Goal: Transaction & Acquisition: Obtain resource

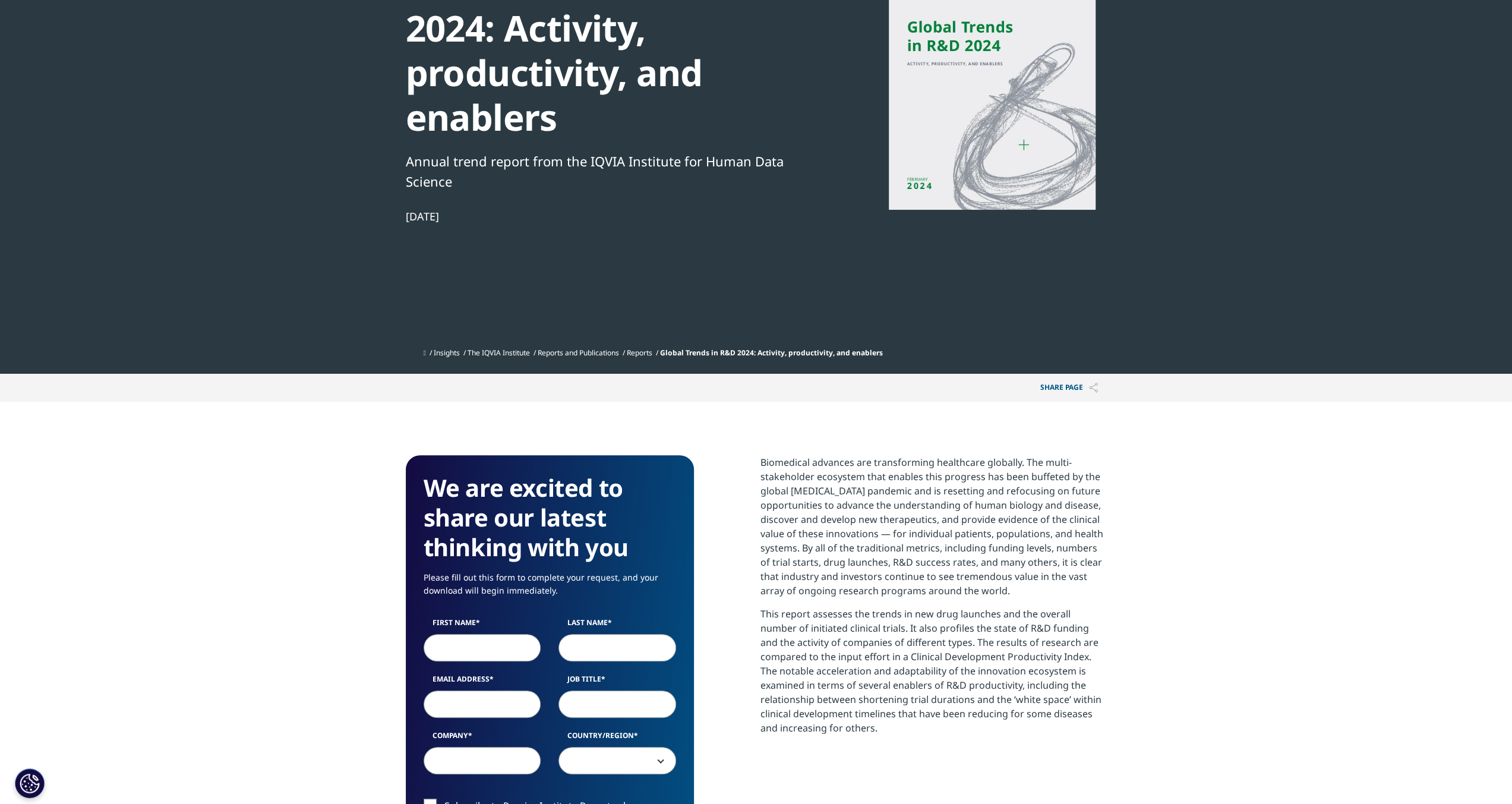
scroll to position [297, 0]
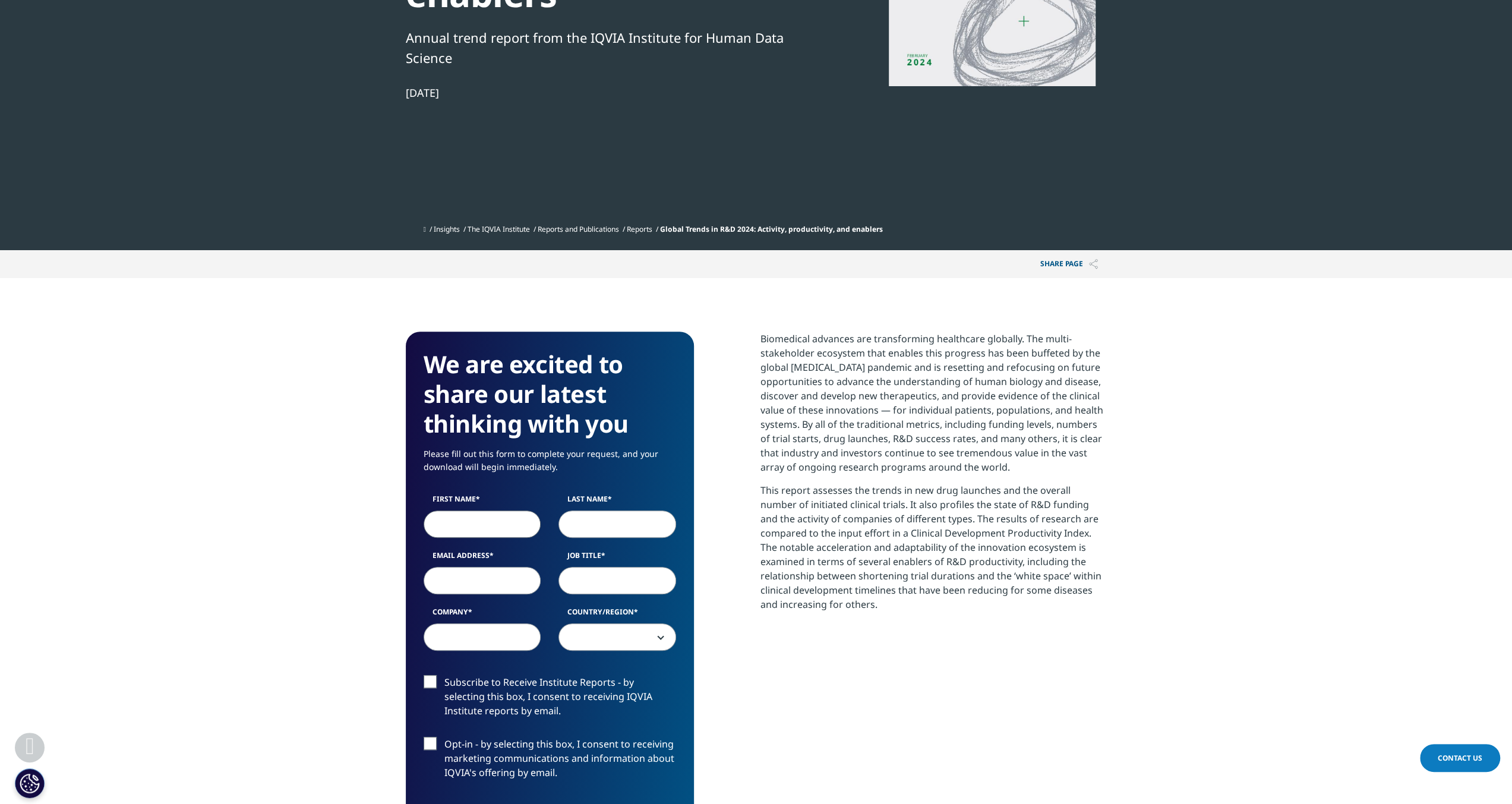
click at [464, 522] on input "First Name" at bounding box center [483, 523] width 118 height 28
type input "Mark"
type input "Karvosky"
type input "[EMAIL_ADDRESS][DOMAIN_NAME]"
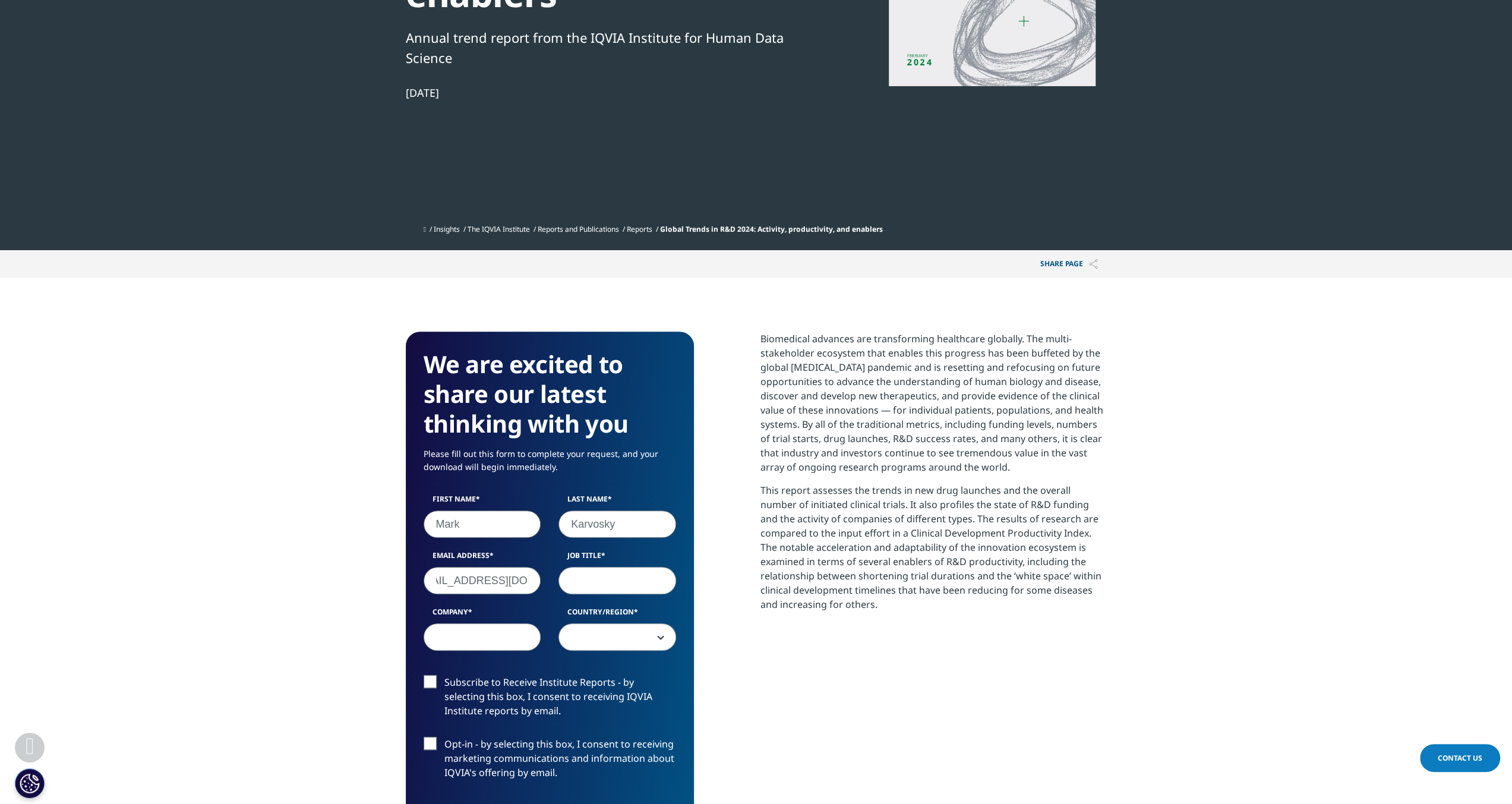
scroll to position [0, 0]
type input "Analyst"
type input "None"
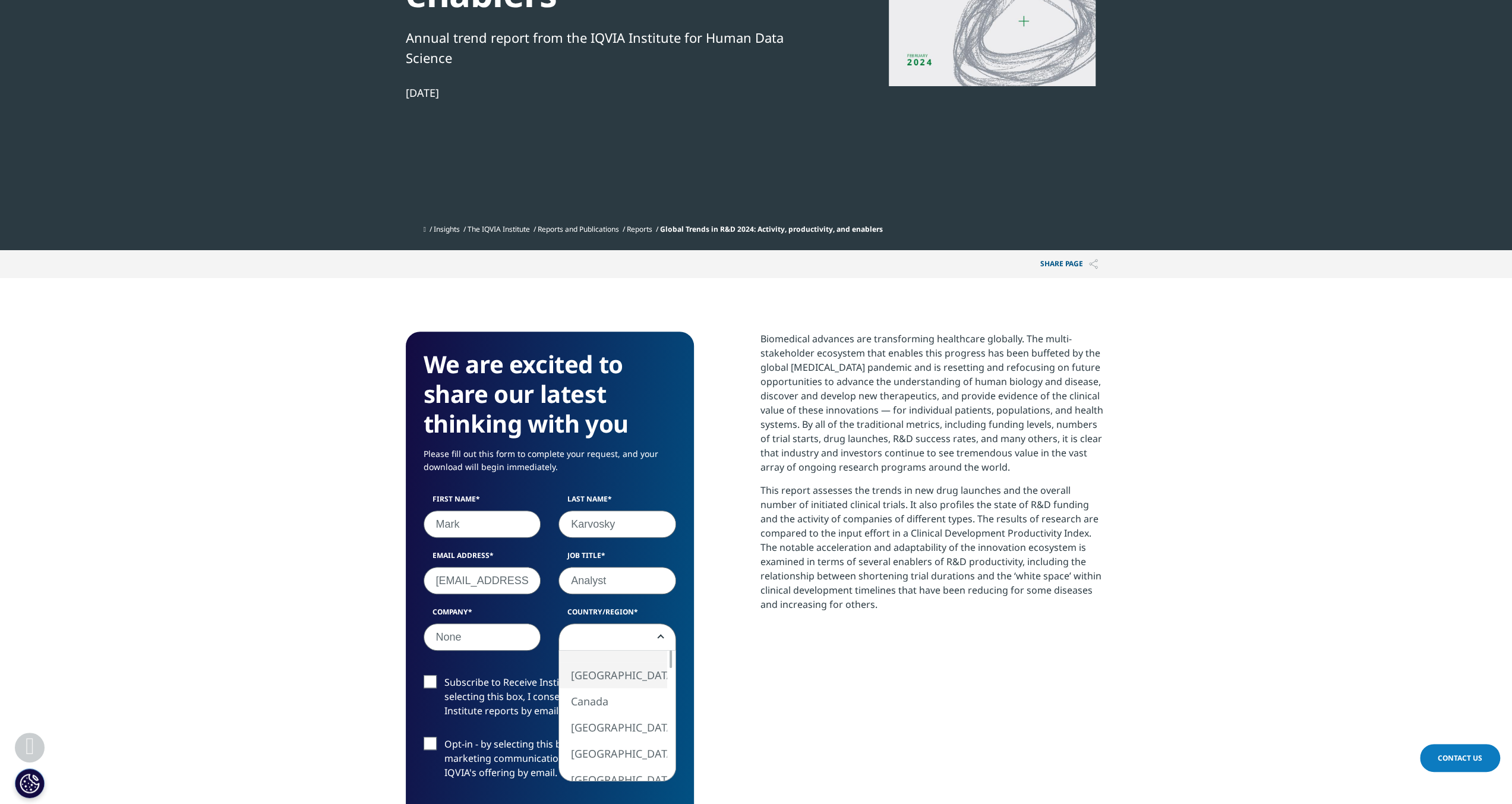
select select "[GEOGRAPHIC_DATA]"
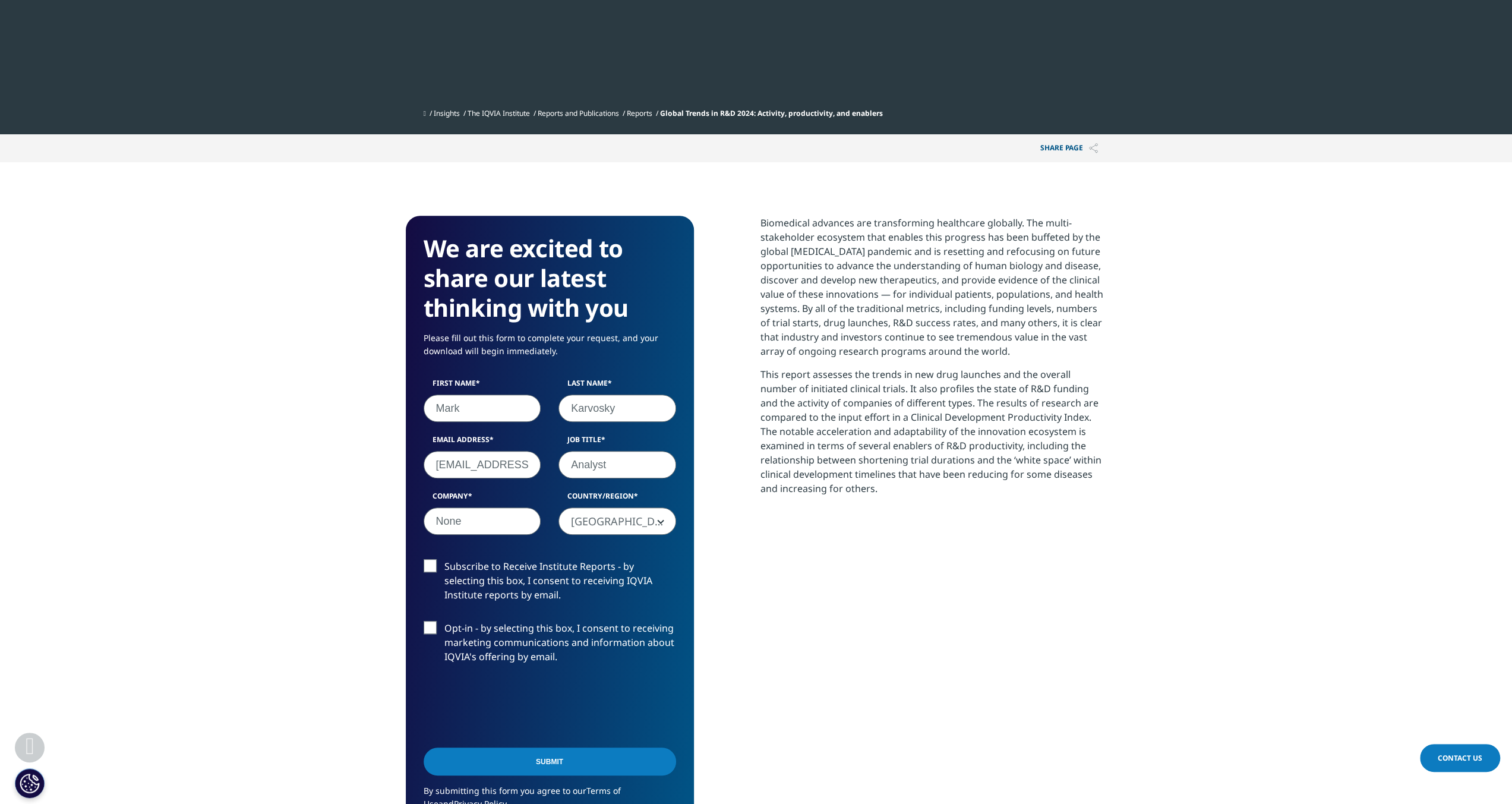
scroll to position [416, 0]
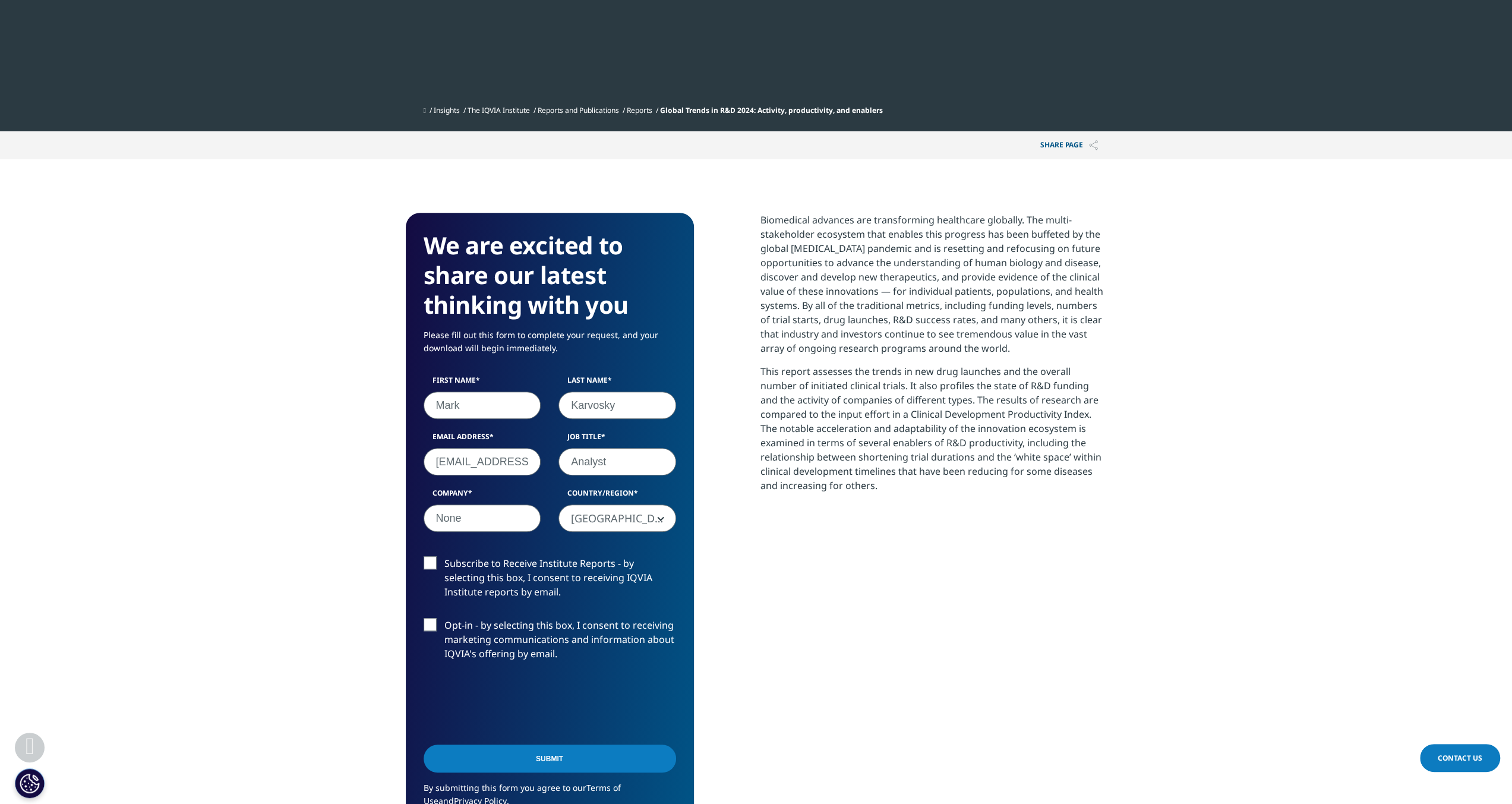
click at [424, 559] on label "Subscribe to Receive Institute Reports - by selecting this box, I consent to re…" at bounding box center [549, 580] width 252 height 50
click at [444, 556] on input "Subscribe to Receive Institute Reports - by selecting this box, I consent to re…" at bounding box center [444, 556] width 0 height 0
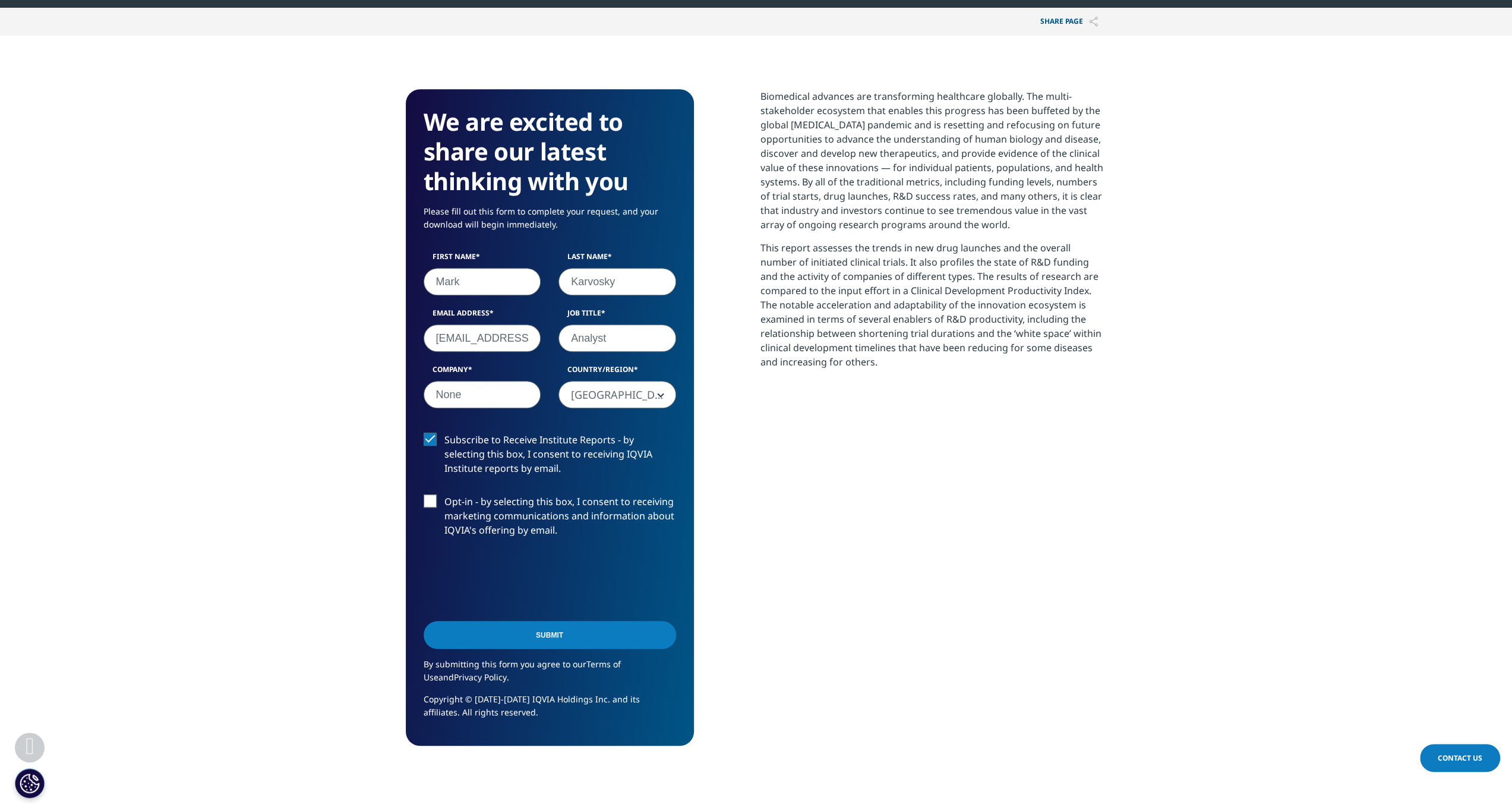
scroll to position [594, 0]
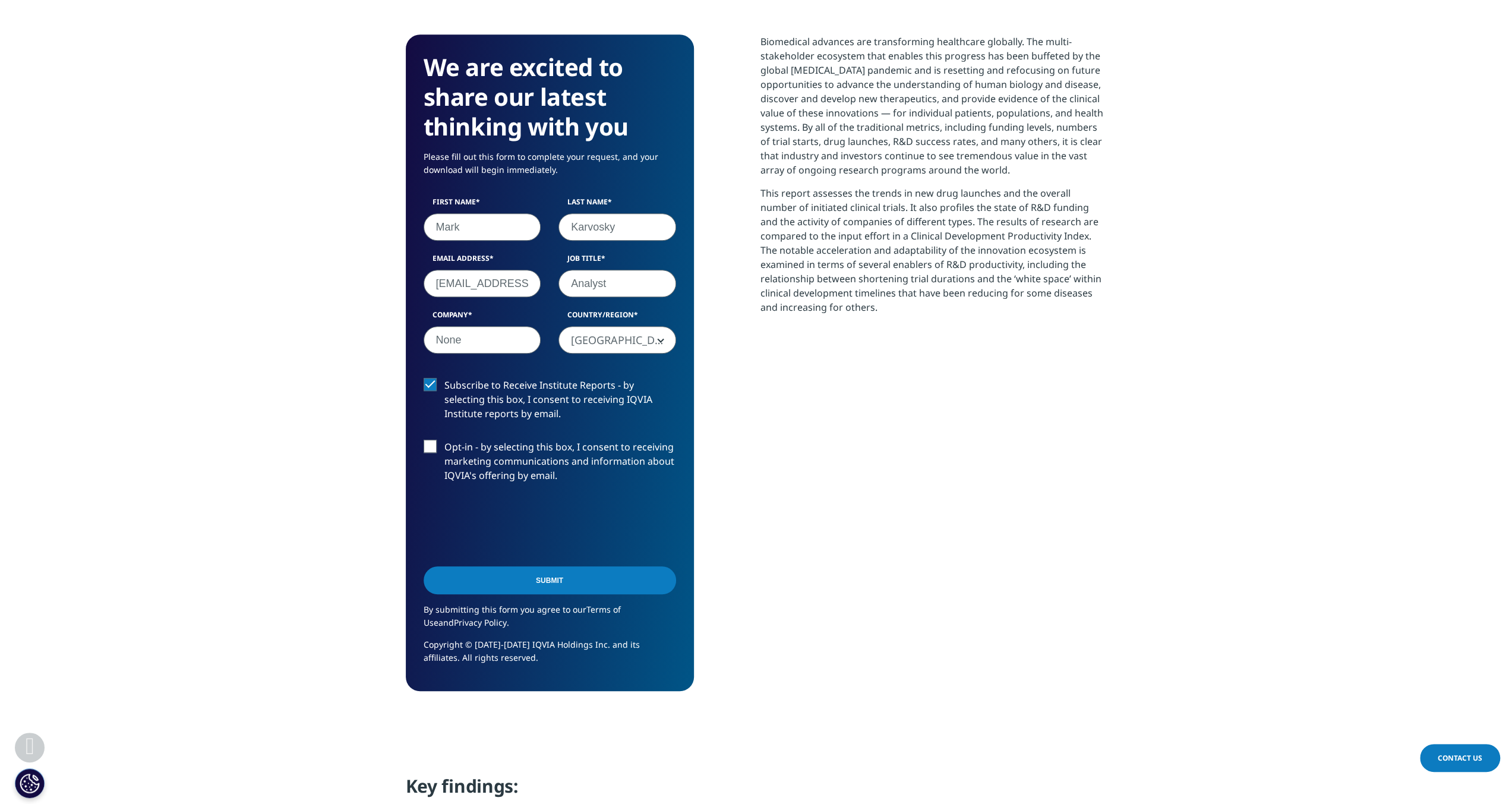
click at [466, 587] on input "Submit" at bounding box center [549, 580] width 252 height 28
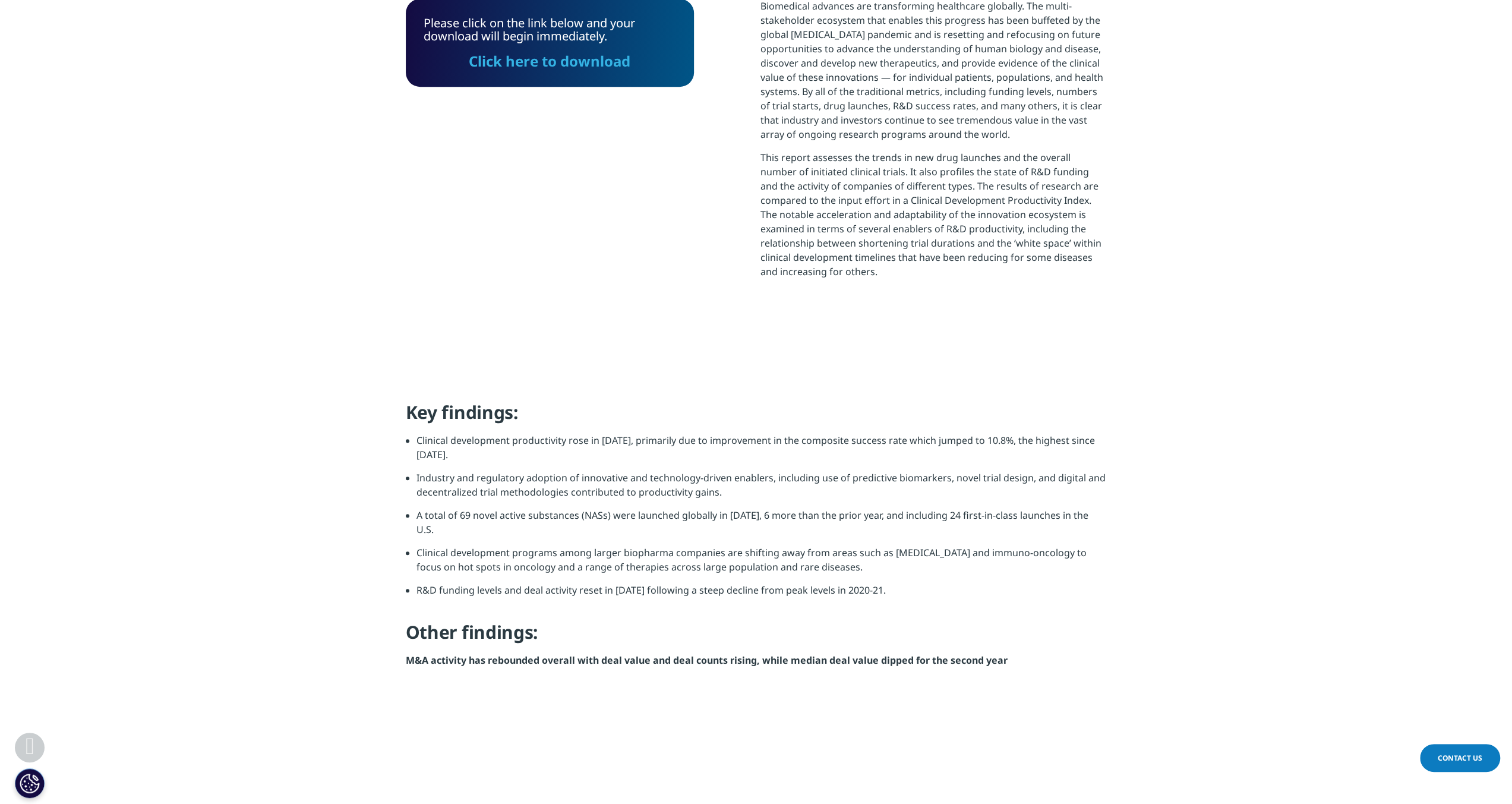
scroll to position [409, 0]
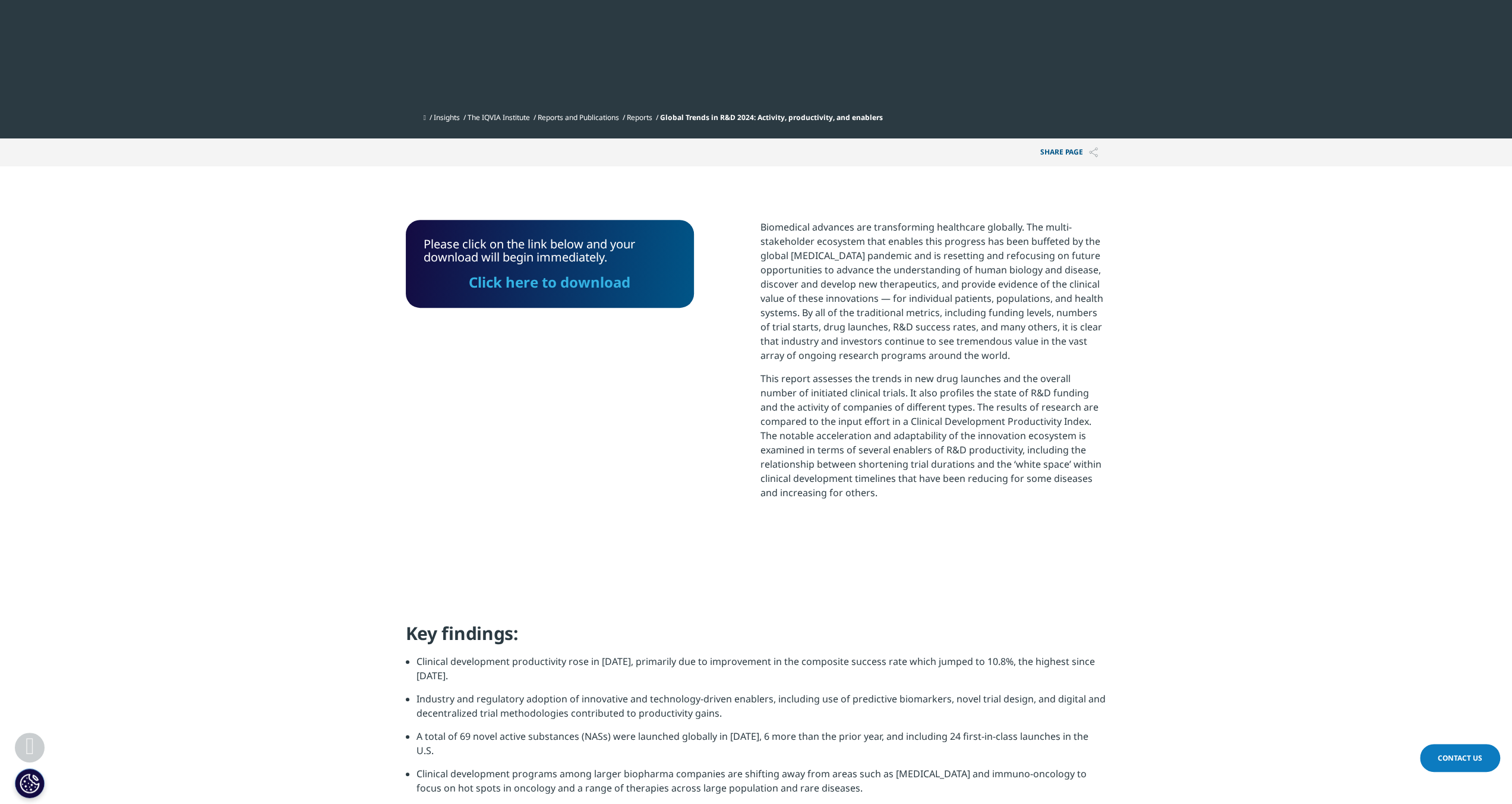
click at [539, 285] on link "Click here to download" at bounding box center [549, 281] width 162 height 20
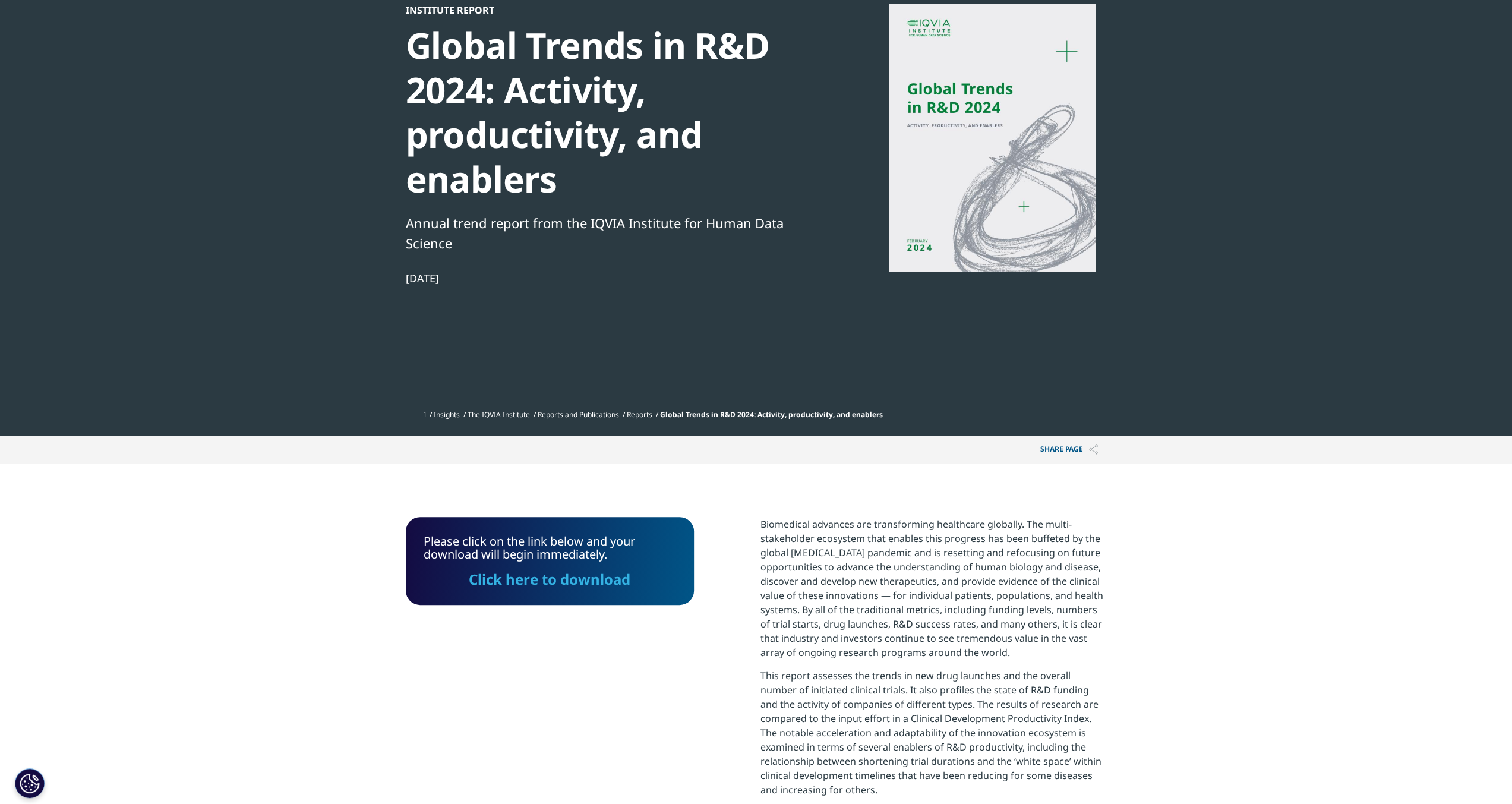
click at [650, 414] on link "Reports" at bounding box center [639, 414] width 25 height 10
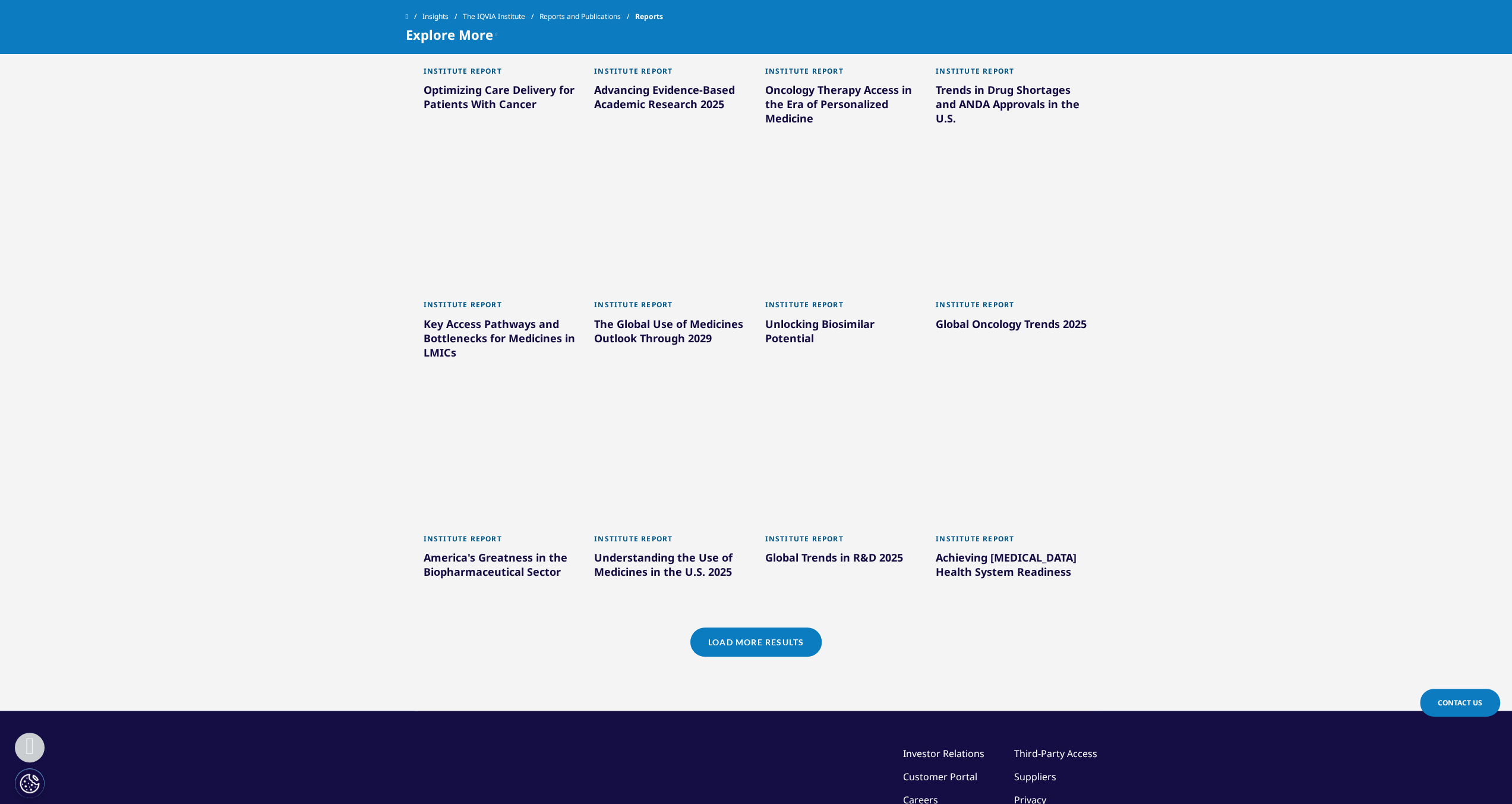
scroll to position [773, 0]
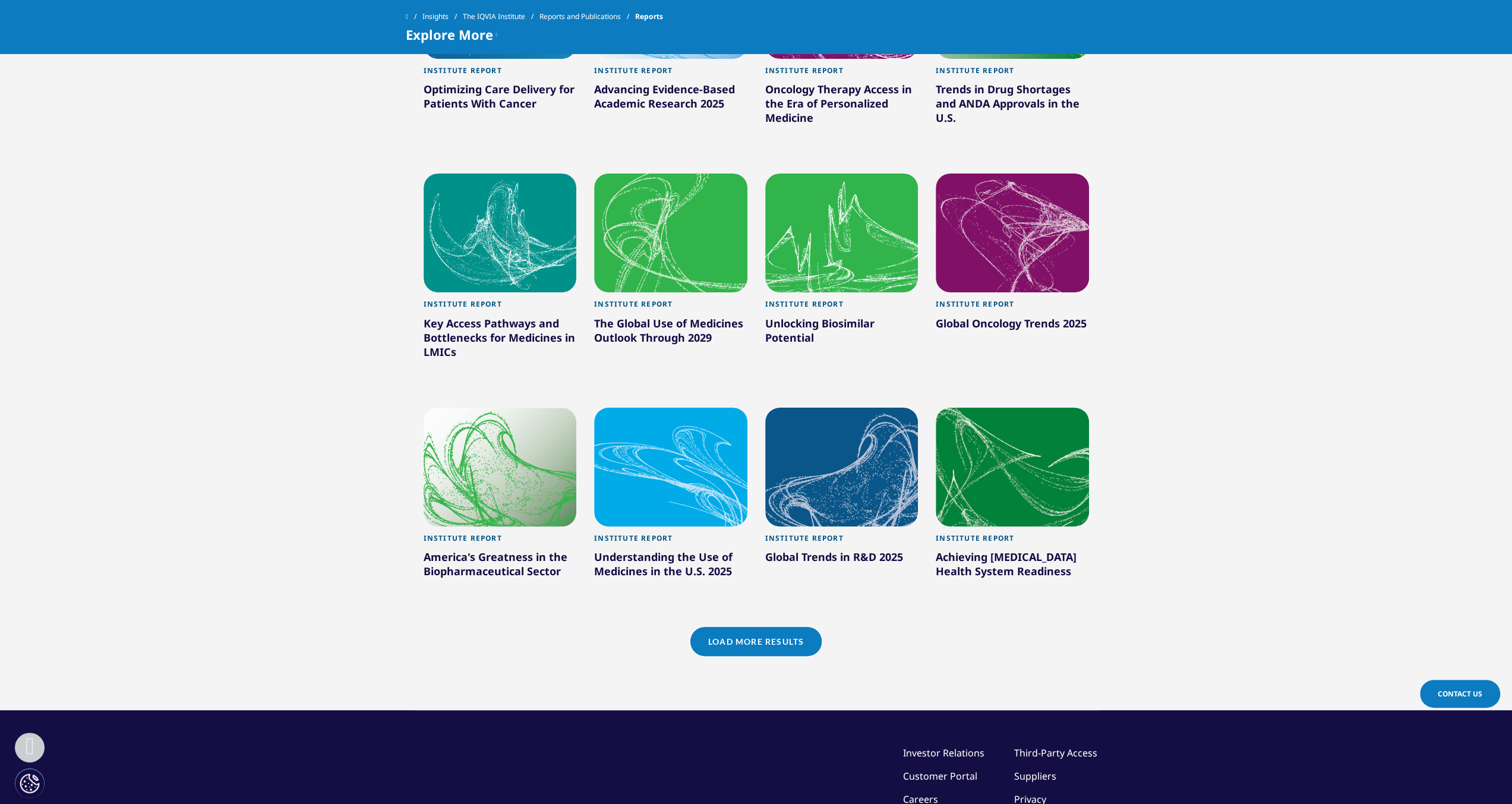
click at [831, 475] on div at bounding box center [841, 466] width 153 height 119
click at [845, 555] on div "Global Trends in R&D 2025" at bounding box center [841, 559] width 153 height 19
click at [798, 536] on div "Institute Report" at bounding box center [841, 542] width 153 height 16
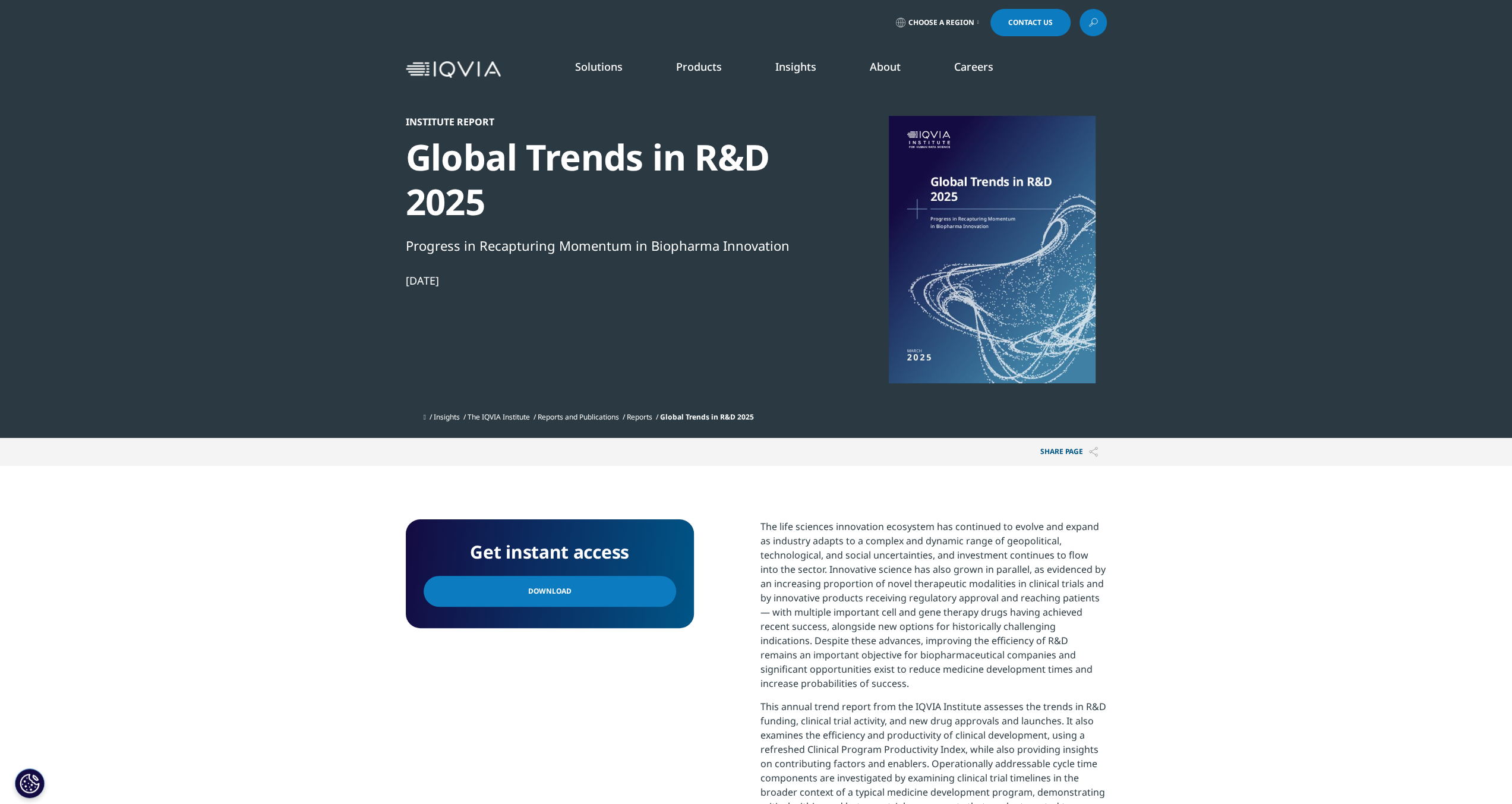
scroll to position [376, 701]
click at [551, 586] on span "Download" at bounding box center [549, 591] width 43 height 13
click at [515, 586] on link "Download" at bounding box center [549, 590] width 252 height 31
